Goal: Find contact information: Find contact information

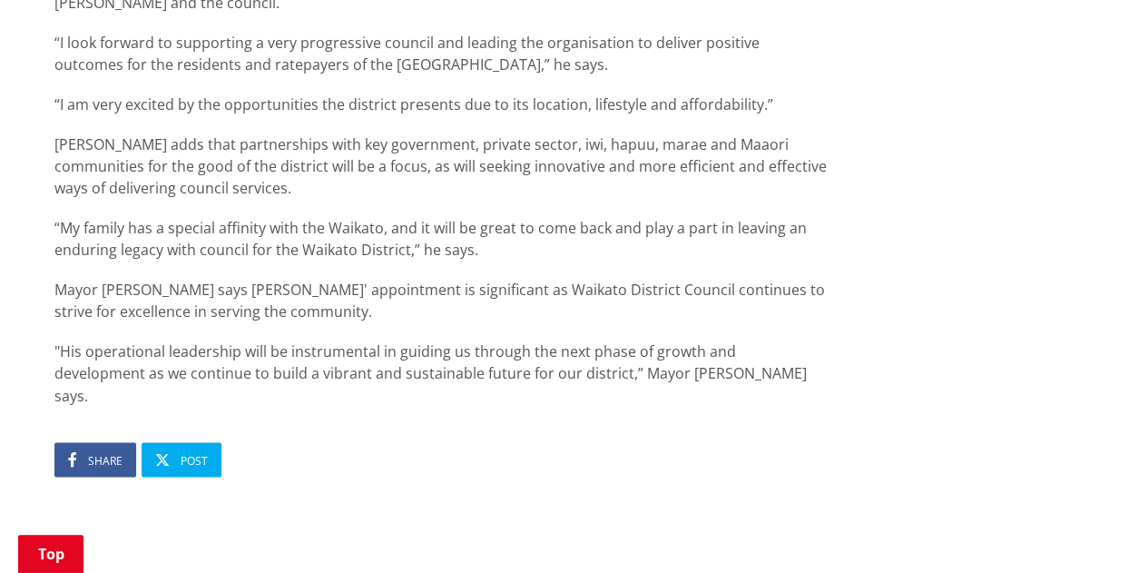
scroll to position [1333, 0]
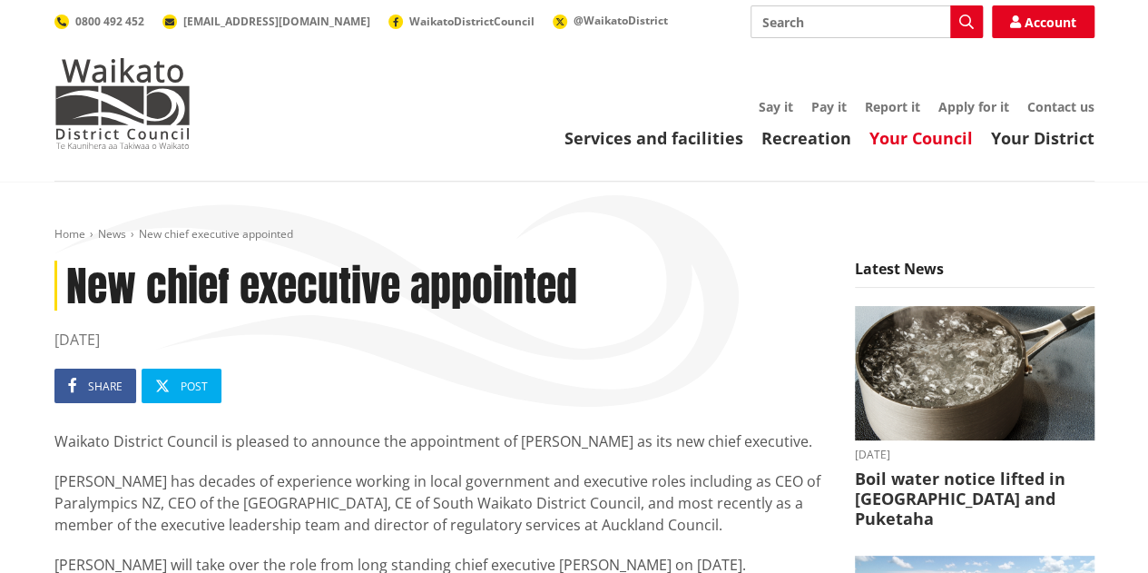
click at [919, 142] on link "Your Council" at bounding box center [921, 138] width 103 height 22
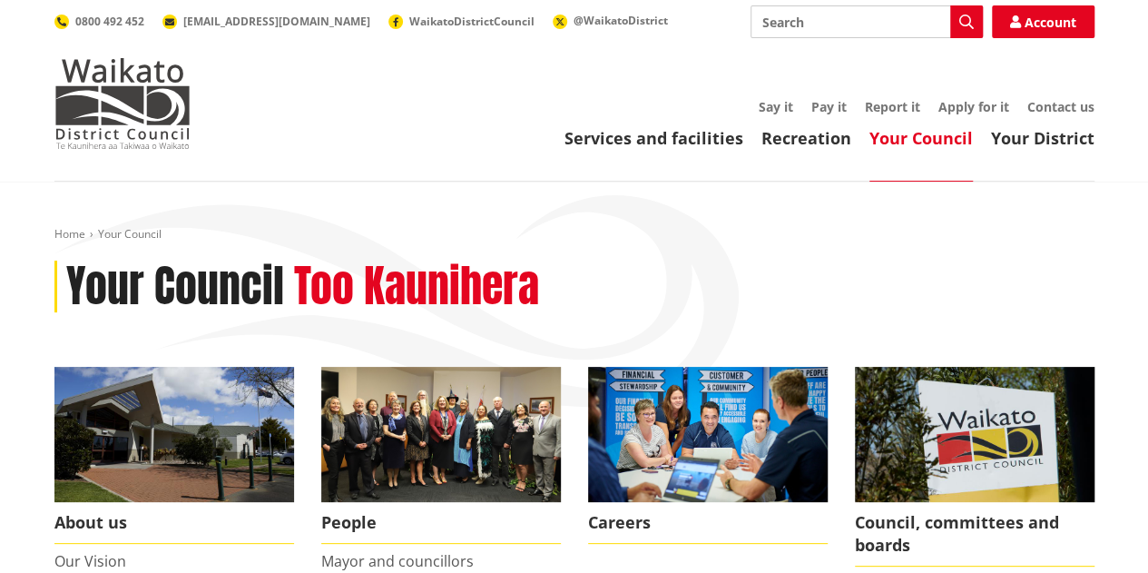
scroll to position [147, 0]
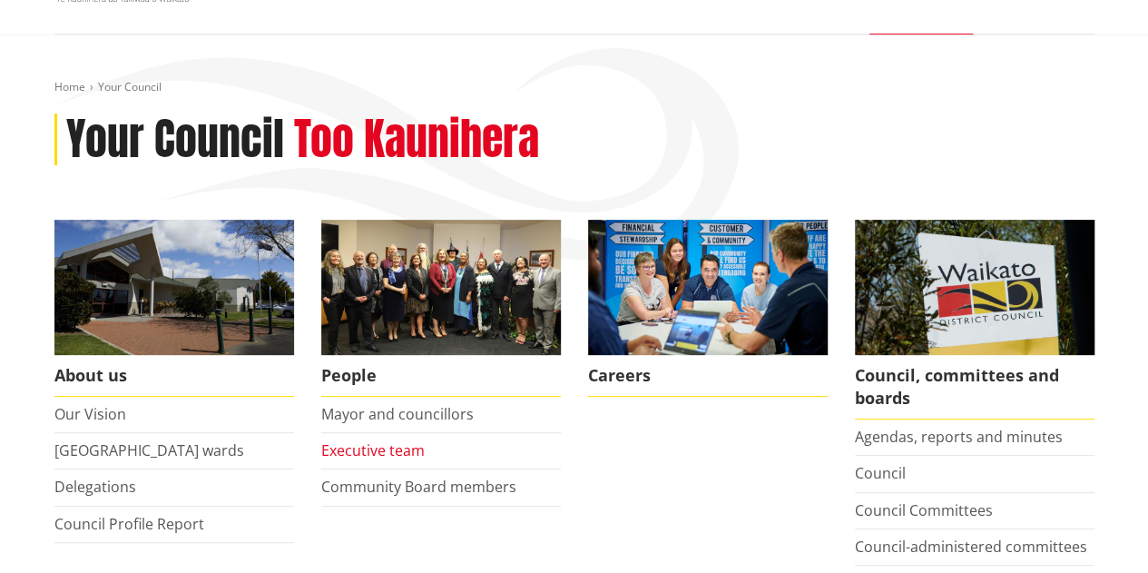
click at [355, 453] on link "Executive team" at bounding box center [372, 450] width 103 height 20
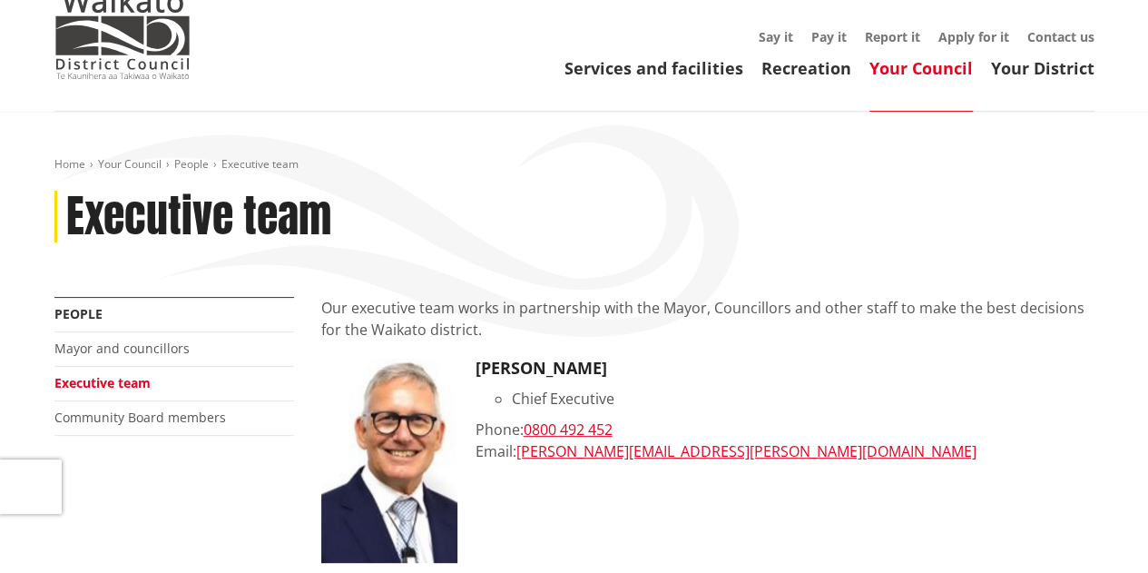
scroll to position [71, 0]
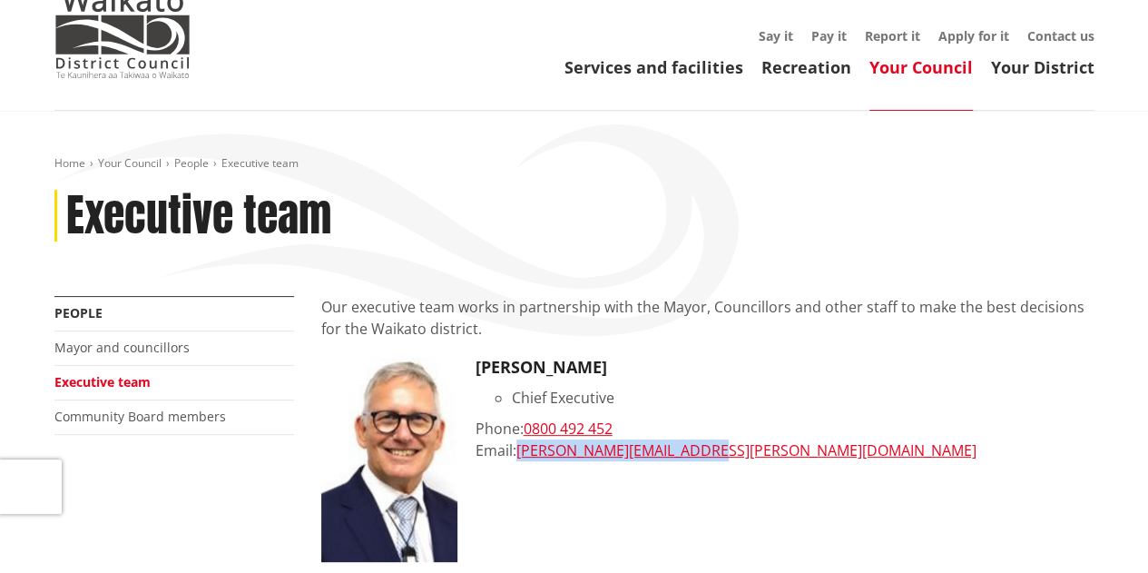
drag, startPoint x: 715, startPoint y: 456, endPoint x: 517, endPoint y: 457, distance: 198.8
click at [517, 457] on div "Email: craig.hobbs@waidc.govt.nz" at bounding box center [785, 450] width 619 height 22
click at [707, 451] on div "Email: craig.hobbs@waidc.govt.nz" at bounding box center [785, 450] width 619 height 22
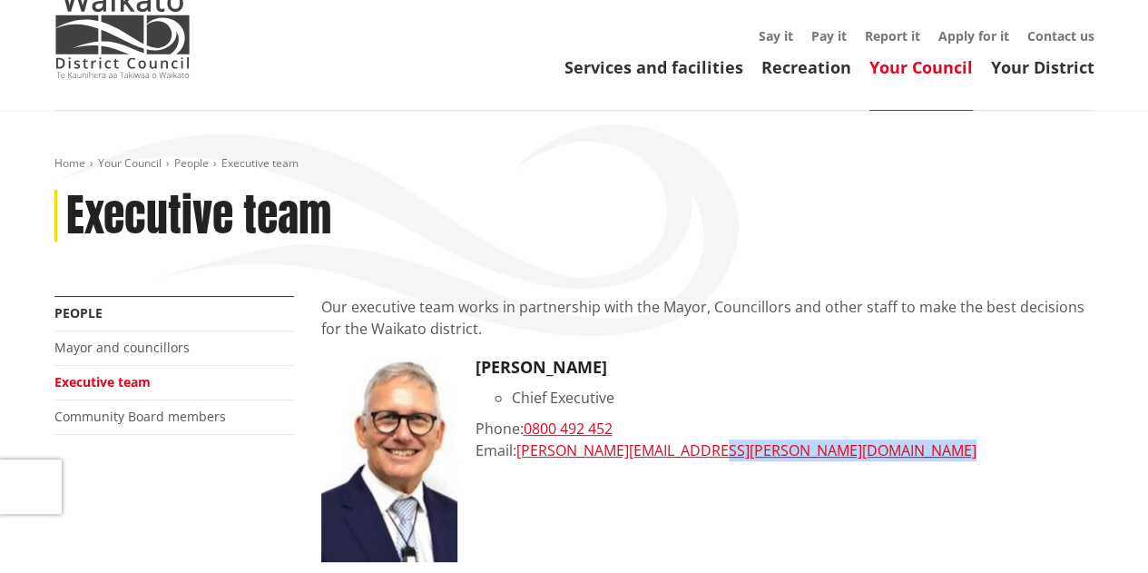
click at [707, 451] on div "Email: craig.hobbs@waidc.govt.nz" at bounding box center [785, 450] width 619 height 22
click at [730, 453] on div "Email: craig.hobbs@waidc.govt.nz" at bounding box center [785, 450] width 619 height 22
